Goal: Obtain resource: Obtain resource

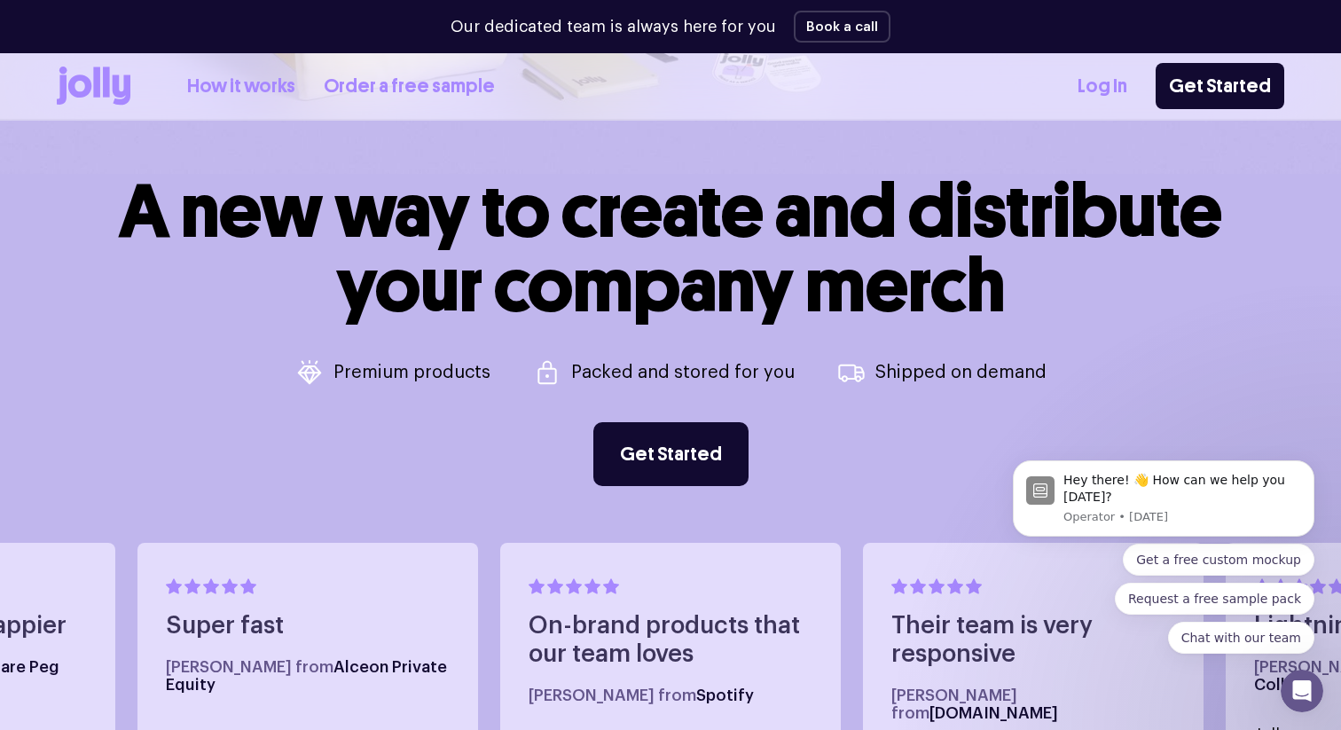
scroll to position [609, 0]
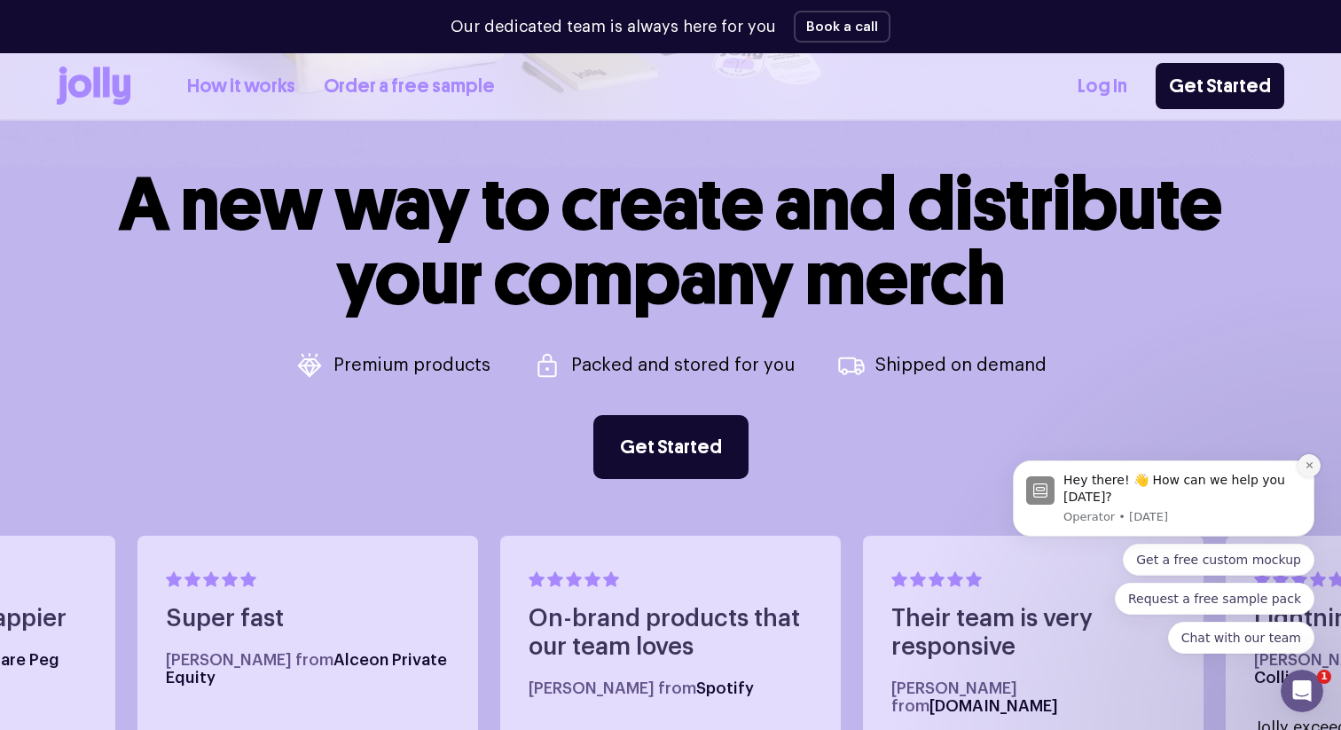
click at [1317, 466] on button "Dismiss notification" at bounding box center [1309, 465] width 23 height 23
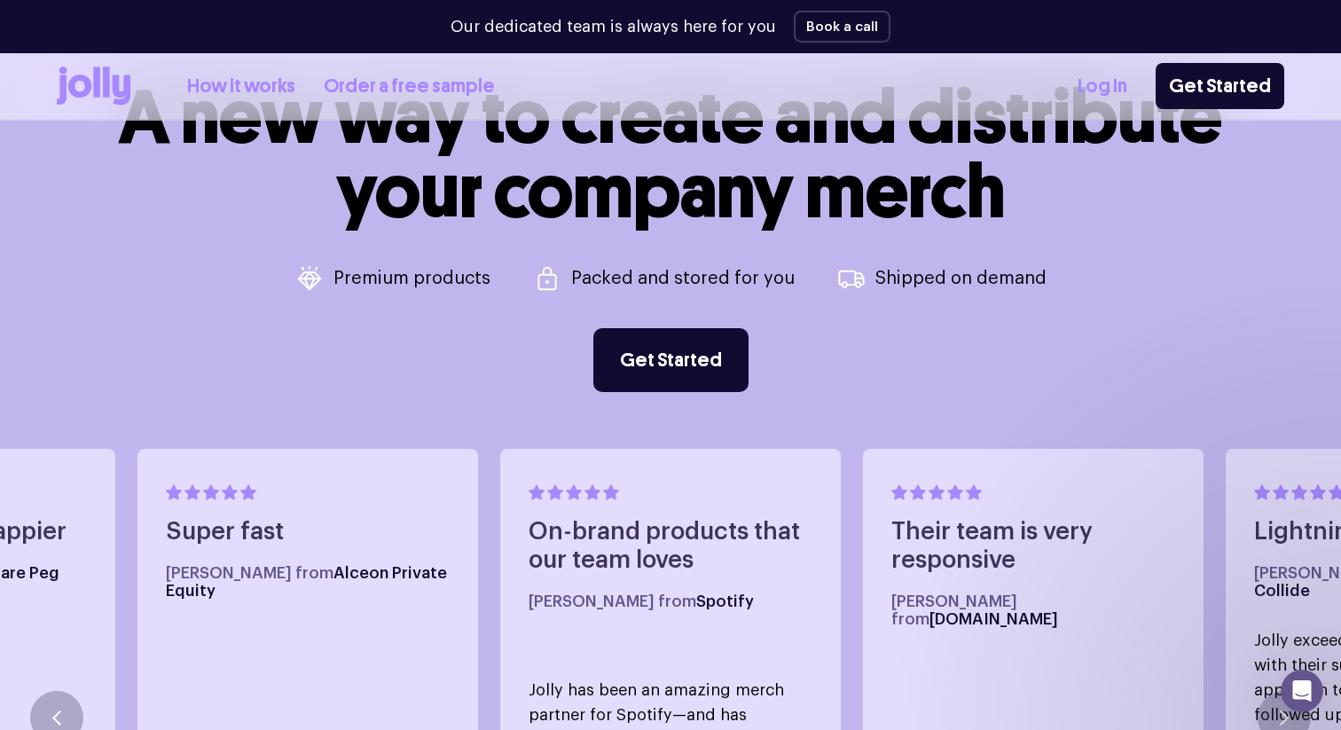
scroll to position [557, 0]
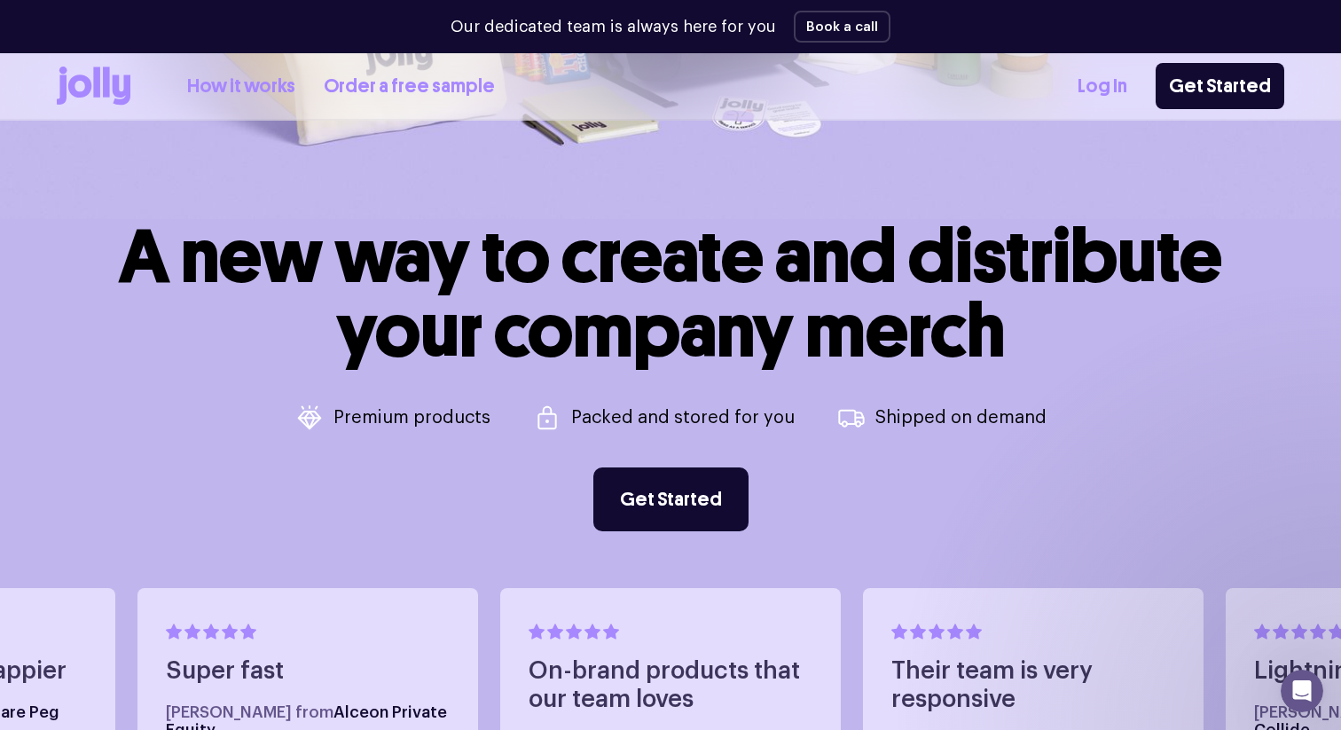
click at [75, 88] on icon at bounding box center [94, 86] width 74 height 39
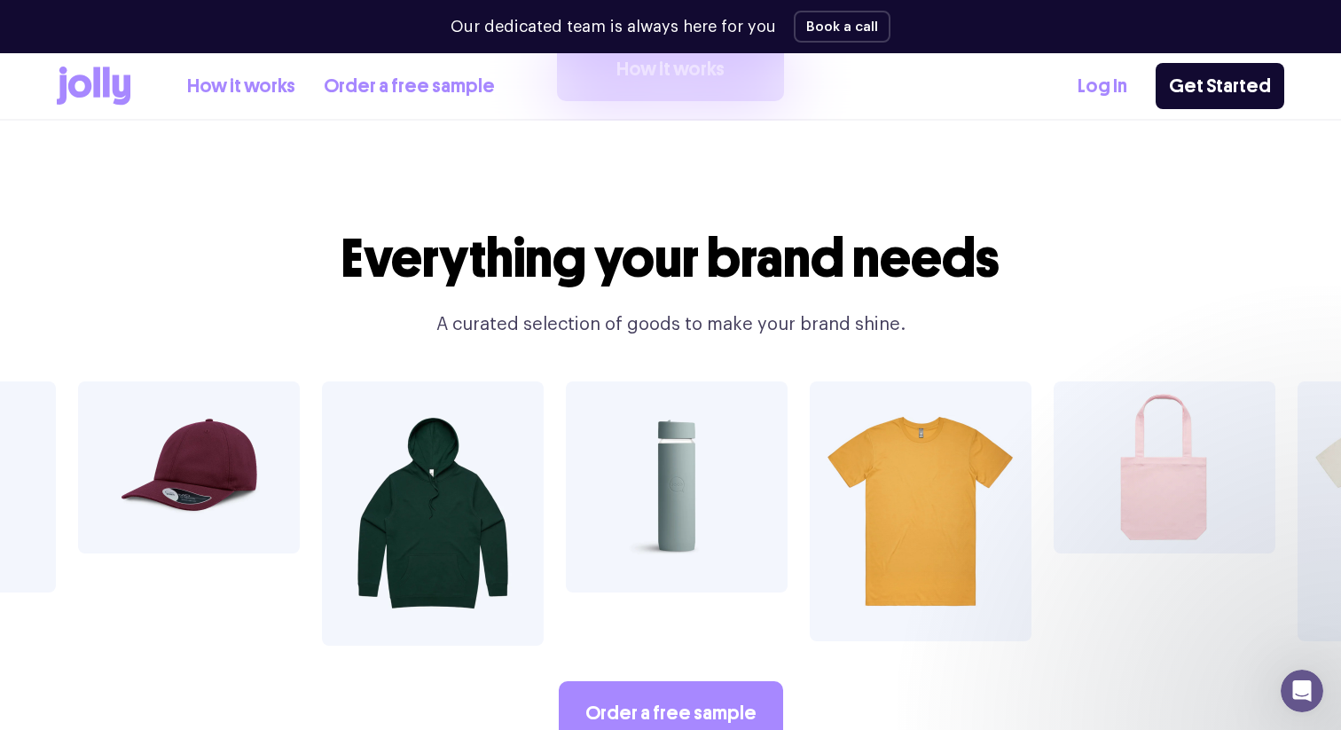
scroll to position [2934, 0]
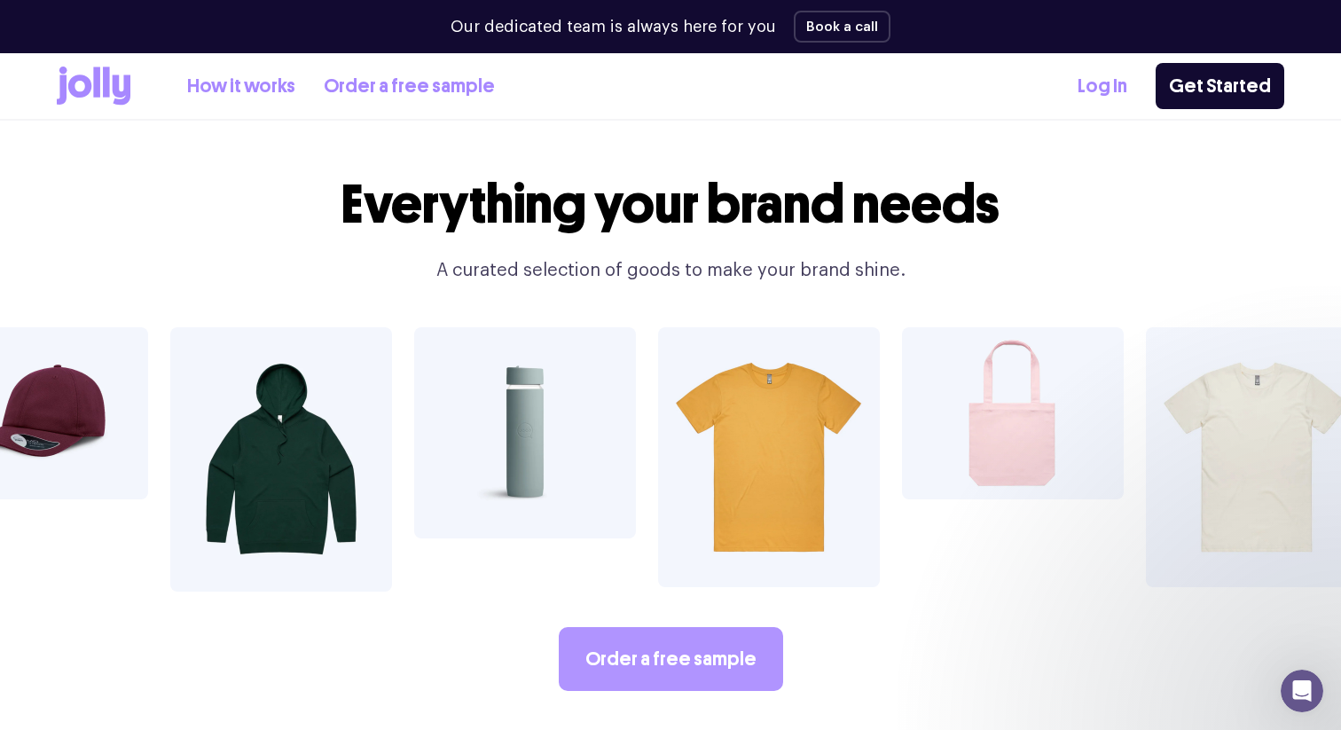
click at [618, 627] on link "Order a free sample" at bounding box center [671, 659] width 224 height 64
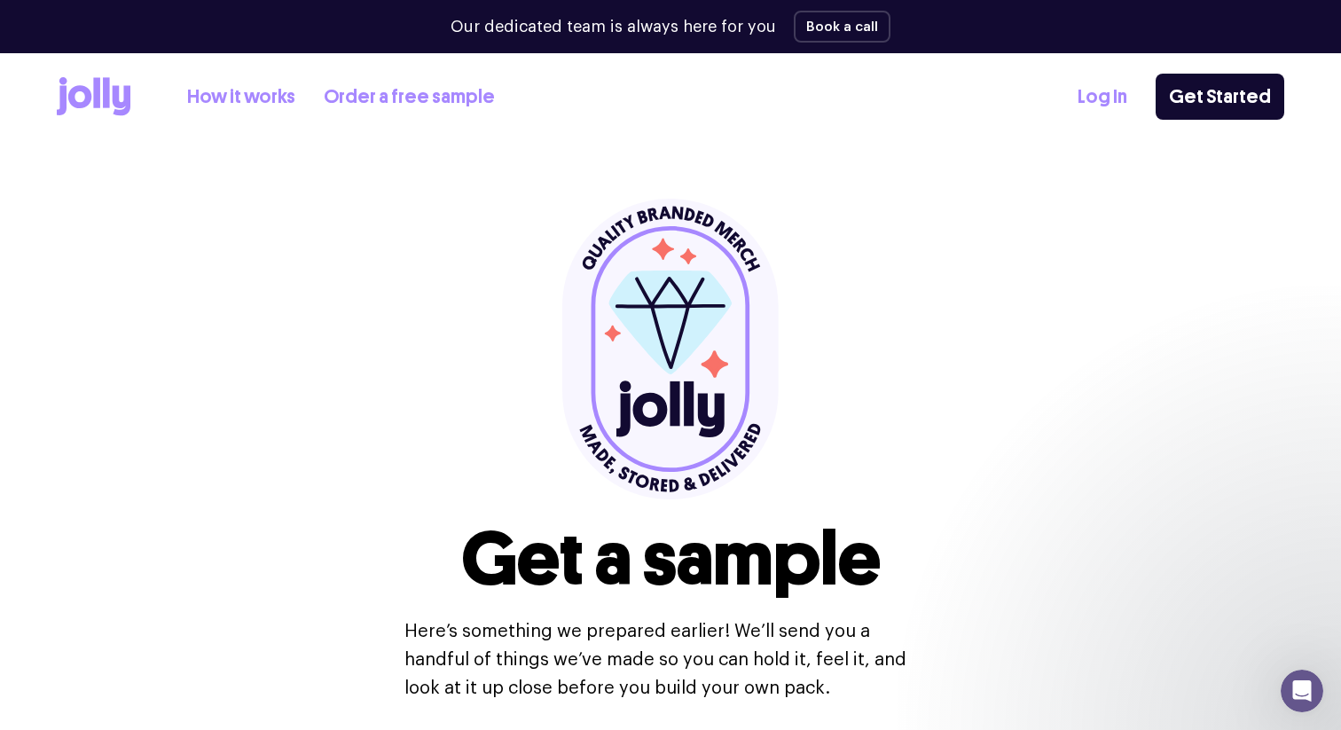
click at [121, 115] on icon at bounding box center [122, 101] width 18 height 30
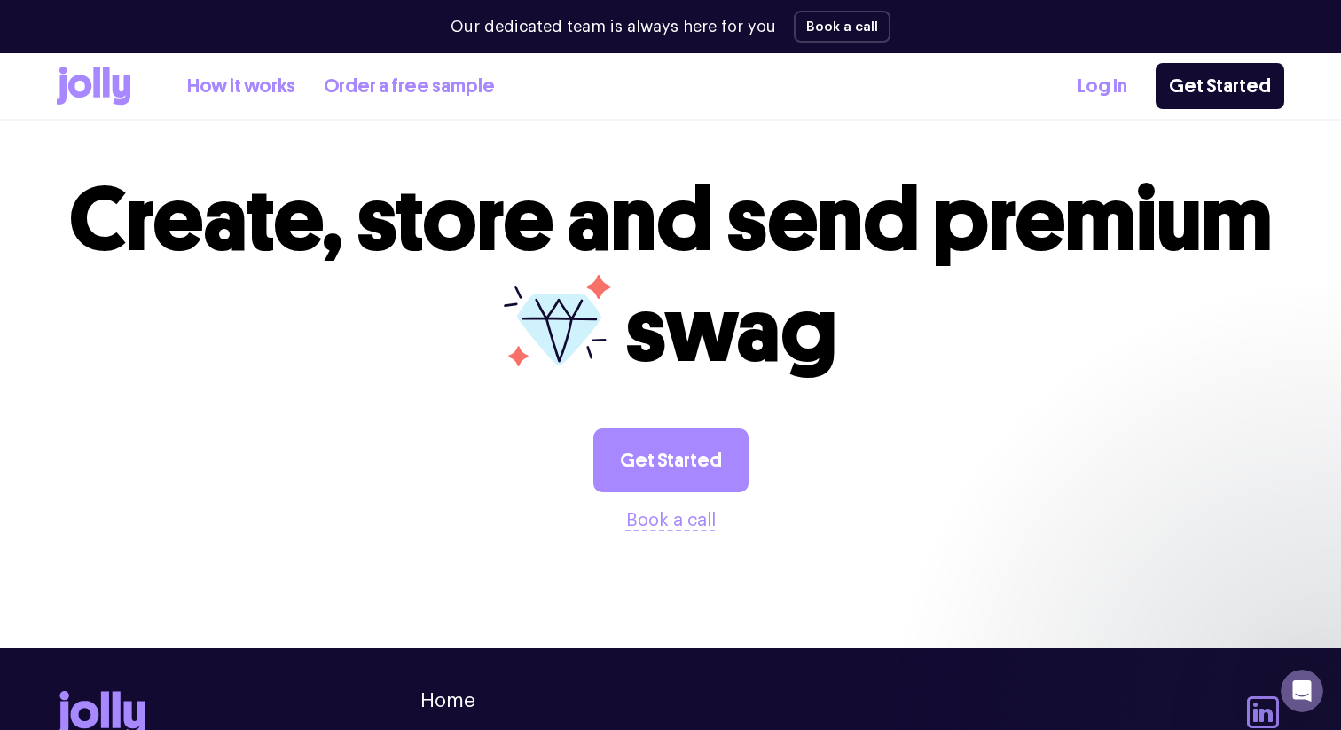
scroll to position [4886, 0]
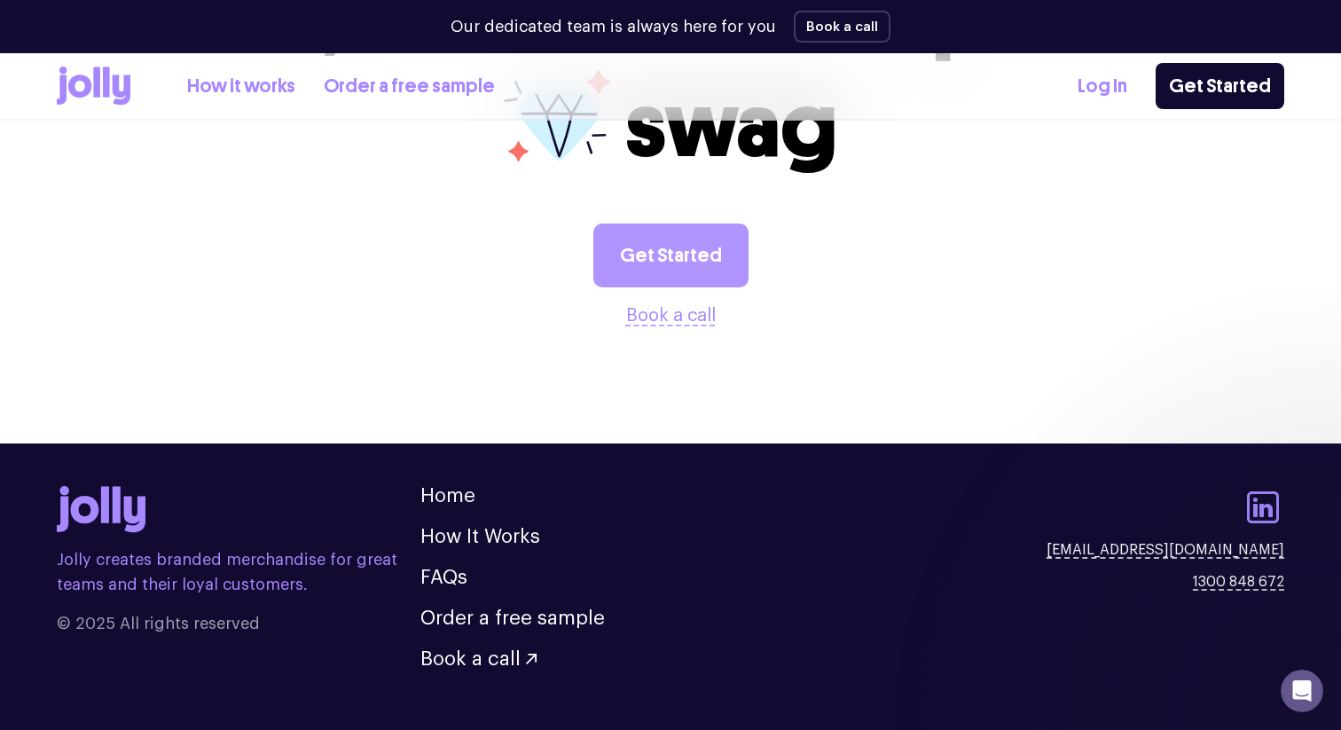
click at [679, 224] on link "Get Started" at bounding box center [670, 256] width 155 height 64
